Goal: Task Accomplishment & Management: Complete application form

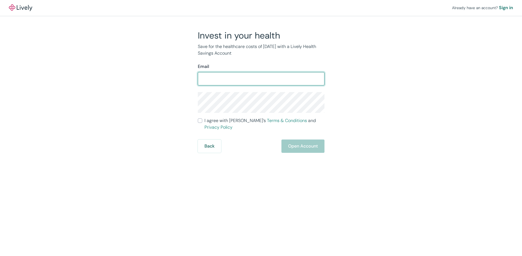
click at [231, 73] on input "Email" at bounding box center [261, 78] width 127 height 11
click at [207, 124] on form "Email ​ I agree with Lively’s Terms & Conditions and Privacy Policy Back Open A…" at bounding box center [261, 108] width 127 height 90
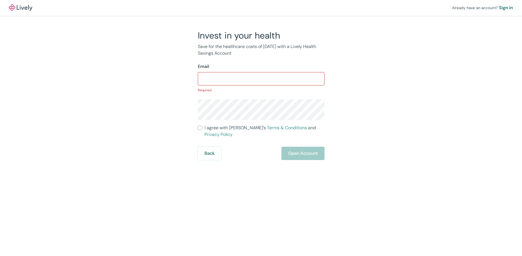
click at [201, 128] on label "I agree with Lively’s Terms & Conditions and Privacy Policy" at bounding box center [261, 131] width 127 height 13
click at [201, 128] on input "I agree with Lively’s Terms & Conditions and Privacy Policy" at bounding box center [200, 128] width 4 height 4
checkbox input "true"
click at [212, 81] on input "Email" at bounding box center [261, 78] width 127 height 11
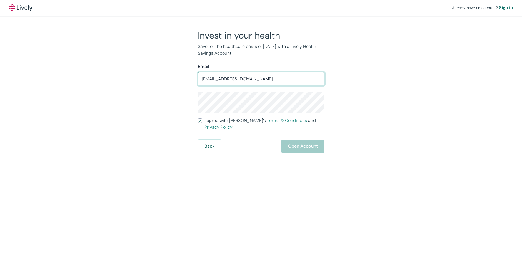
type input "[EMAIL_ADDRESS][DOMAIN_NAME]"
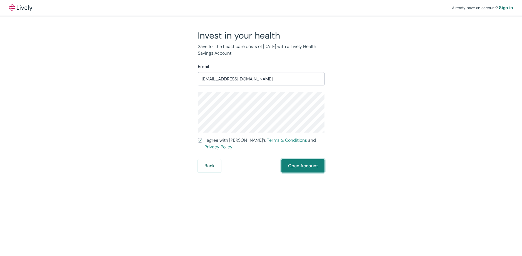
click at [291, 166] on button "Open Account" at bounding box center [302, 165] width 43 height 13
